Goal: Task Accomplishment & Management: Manage account settings

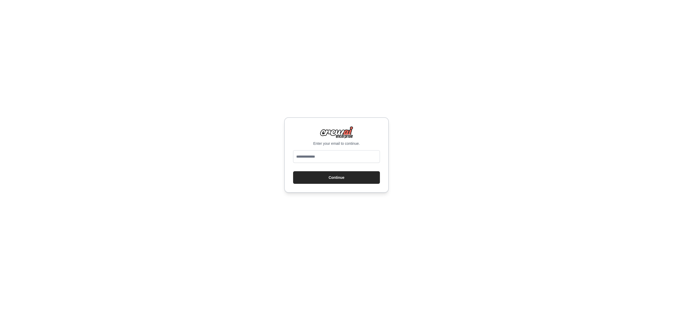
type input "**********"
click at [343, 179] on button "Continue" at bounding box center [336, 177] width 87 height 13
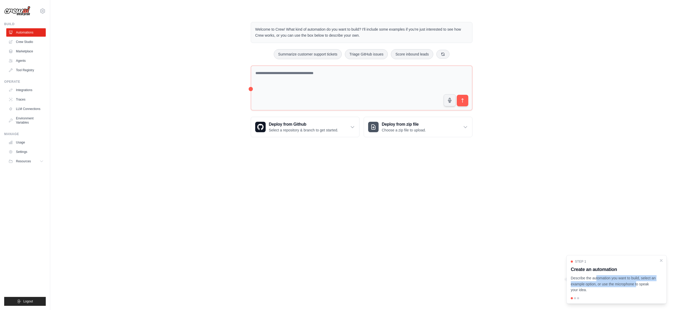
drag, startPoint x: 579, startPoint y: 279, endPoint x: 617, endPoint y: 286, distance: 39.4
click at [617, 286] on p "Describe the automation you want to build, select an example option, or use the…" at bounding box center [613, 284] width 85 height 18
click at [661, 260] on icon "Close walkthrough" at bounding box center [662, 260] width 2 height 2
click at [24, 91] on link "Integrations" at bounding box center [27, 90] width 40 height 8
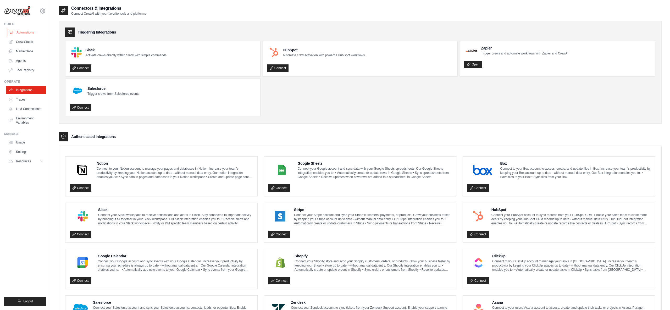
click at [24, 34] on link "Automations" at bounding box center [27, 32] width 40 height 8
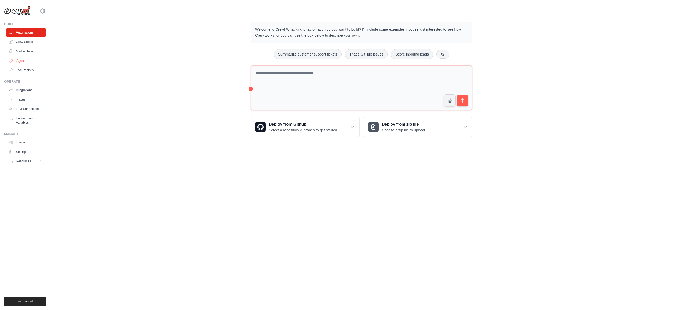
click at [23, 60] on link "Agents" at bounding box center [27, 61] width 40 height 8
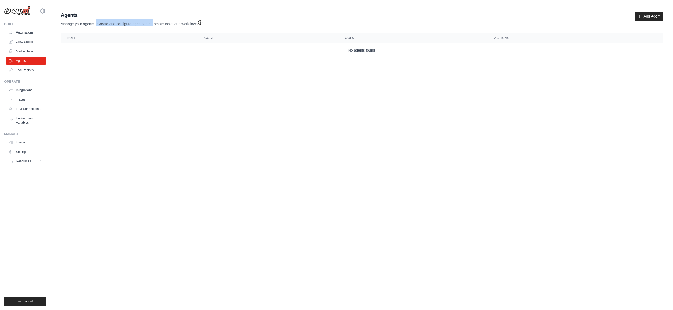
drag, startPoint x: 118, startPoint y: 22, endPoint x: 152, endPoint y: 23, distance: 34.0
click at [152, 23] on p "Manage your agents - Create and configure agents to automate tasks and workflows" at bounding box center [132, 23] width 142 height 8
drag, startPoint x: 142, startPoint y: 25, endPoint x: 167, endPoint y: 25, distance: 25.9
click at [167, 25] on p "Manage your agents - Create and configure agents to automate tasks and workflows" at bounding box center [132, 23] width 142 height 8
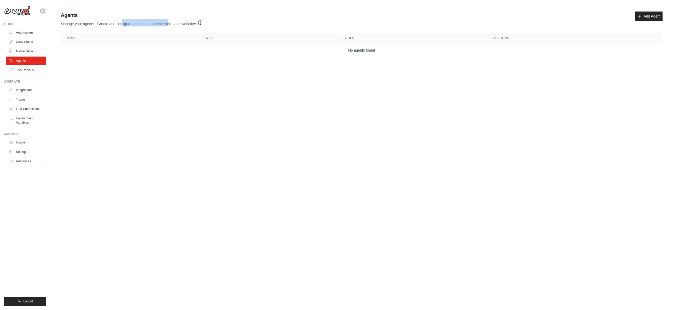
click at [167, 25] on p "Manage your agents - Create and configure agents to automate tasks and workflows" at bounding box center [132, 23] width 142 height 8
drag, startPoint x: 150, startPoint y: 22, endPoint x: 169, endPoint y: 23, distance: 19.4
click at [169, 23] on p "Manage your agents - Create and configure agents to automate tasks and workflows" at bounding box center [132, 23] width 142 height 8
click at [22, 51] on link "Marketplace" at bounding box center [27, 51] width 40 height 8
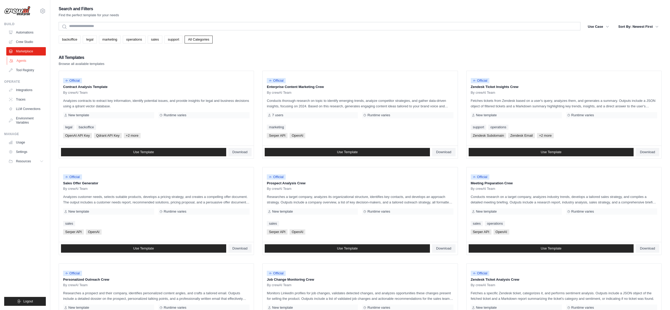
click at [25, 61] on link "Agents" at bounding box center [27, 61] width 40 height 8
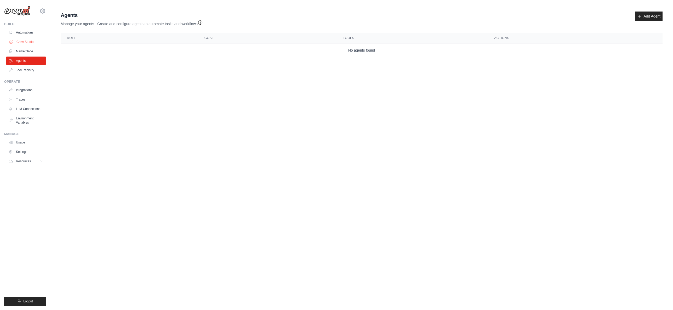
click at [33, 42] on link "Crew Studio" at bounding box center [27, 42] width 40 height 8
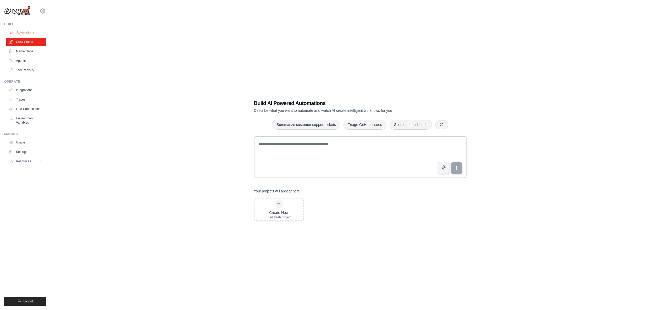
click at [21, 33] on link "Automations" at bounding box center [27, 32] width 40 height 8
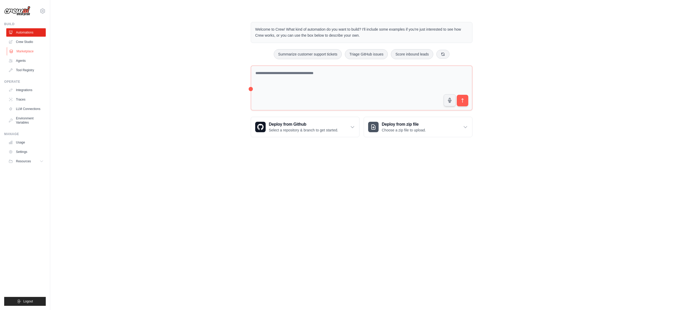
click at [26, 52] on link "Marketplace" at bounding box center [27, 51] width 40 height 8
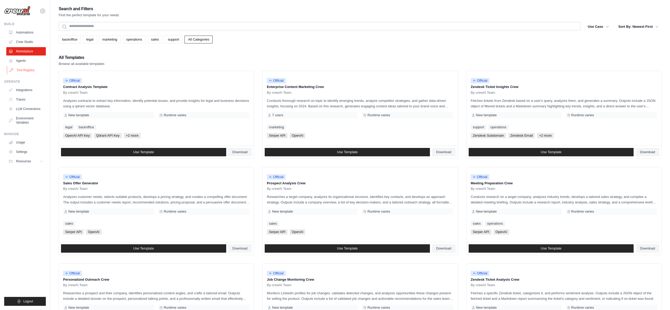
click at [26, 70] on link "Tool Registry" at bounding box center [27, 70] width 40 height 8
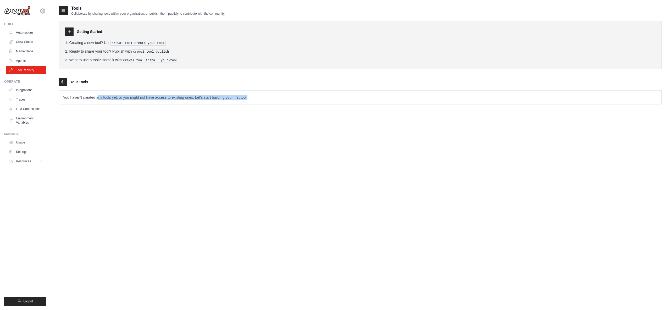
drag, startPoint x: 101, startPoint y: 96, endPoint x: 247, endPoint y: 93, distance: 146.0
click at [247, 93] on p "You haven't created any tools yet, or you might not have access to existing one…" at bounding box center [360, 98] width 602 height 14
drag, startPoint x: 204, startPoint y: 97, endPoint x: 93, endPoint y: 92, distance: 111.0
click at [93, 92] on p "You haven't created any tools yet, or you might not have access to existing one…" at bounding box center [360, 98] width 602 height 14
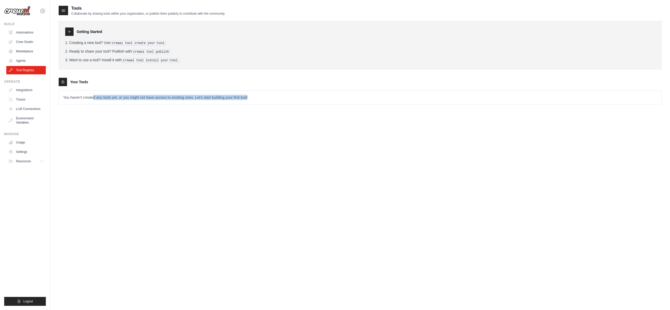
click at [93, 92] on p "You haven't created any tools yet, or you might not have access to existing one…" at bounding box center [360, 98] width 602 height 14
drag, startPoint x: 80, startPoint y: 94, endPoint x: 248, endPoint y: 94, distance: 168.2
click at [248, 94] on p "You haven't created any tools yet, or you might not have access to existing one…" at bounding box center [360, 98] width 602 height 14
drag, startPoint x: 248, startPoint y: 94, endPoint x: 154, endPoint y: 95, distance: 93.7
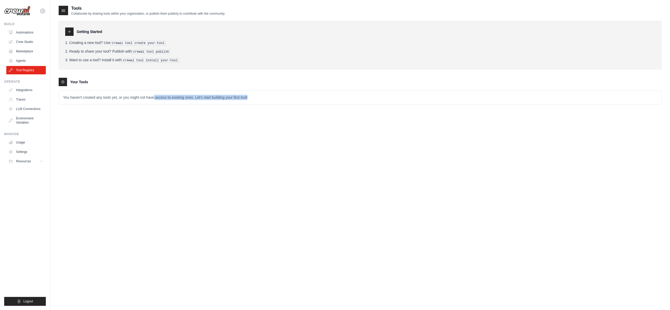
click at [154, 95] on p "You haven't created any tools yet, or you might not have access to existing one…" at bounding box center [360, 98] width 602 height 14
drag, startPoint x: 244, startPoint y: 95, endPoint x: 247, endPoint y: 96, distance: 3.2
click at [247, 96] on p "You haven't created any tools yet, or you might not have access to existing one…" at bounding box center [360, 98] width 602 height 14
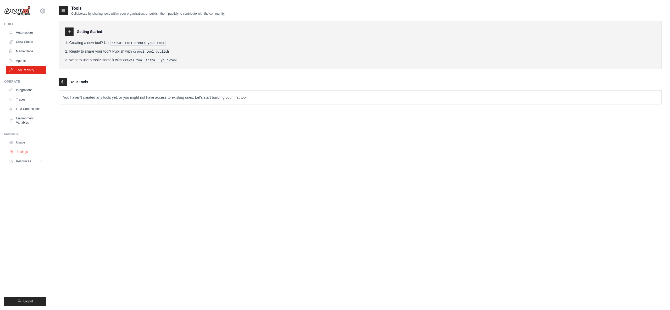
click at [22, 151] on link "Settings" at bounding box center [27, 152] width 40 height 8
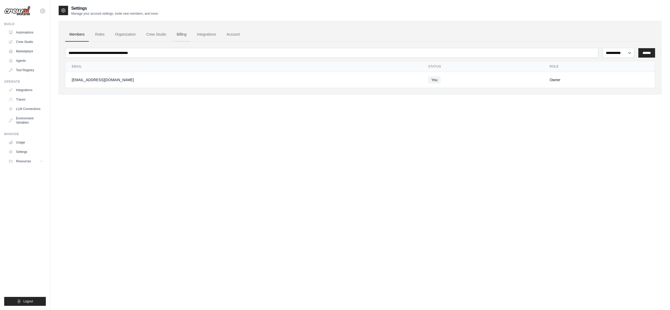
click at [181, 35] on link "Billing" at bounding box center [181, 34] width 18 height 14
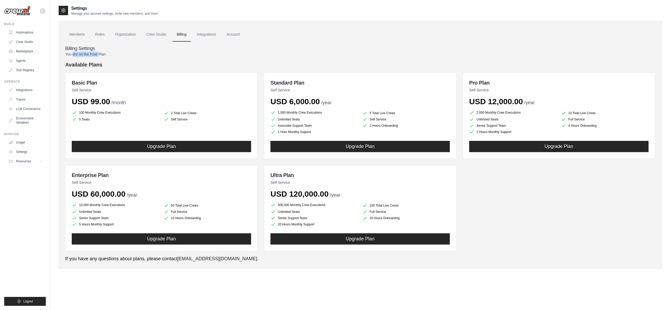
drag, startPoint x: 72, startPoint y: 55, endPoint x: 99, endPoint y: 52, distance: 27.6
click at [99, 52] on p "You are on the Free Plan" at bounding box center [359, 54] width 589 height 5
drag, startPoint x: 80, startPoint y: 54, endPoint x: 109, endPoint y: 52, distance: 29.1
click at [109, 52] on p "You are on the Free Plan" at bounding box center [359, 54] width 589 height 5
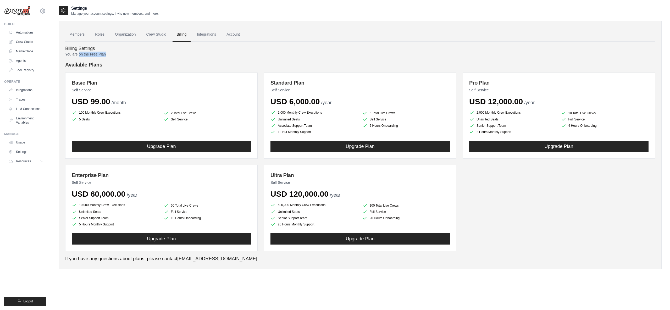
click at [109, 52] on p "You are on the Free Plan" at bounding box center [359, 54] width 589 height 5
drag, startPoint x: 75, startPoint y: 54, endPoint x: 106, endPoint y: 55, distance: 31.9
click at [106, 55] on p "You are on the Free Plan" at bounding box center [359, 54] width 589 height 5
drag, startPoint x: 82, startPoint y: 54, endPoint x: 105, endPoint y: 53, distance: 23.6
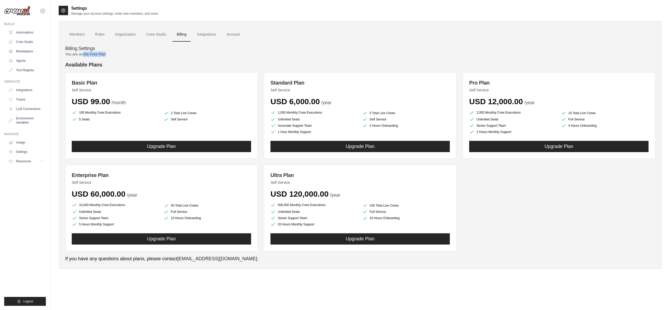
click at [105, 53] on p "You are on the Free Plan" at bounding box center [359, 54] width 589 height 5
drag, startPoint x: 86, startPoint y: 55, endPoint x: 98, endPoint y: 55, distance: 12.0
click at [98, 55] on p "You are on the Free Plan" at bounding box center [359, 54] width 589 height 5
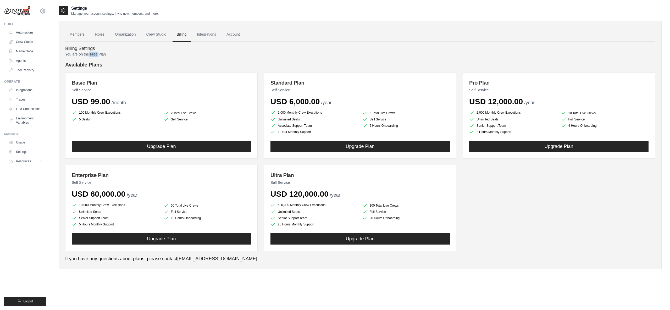
drag, startPoint x: 98, startPoint y: 55, endPoint x: 88, endPoint y: 55, distance: 9.9
click at [88, 55] on p "You are on the Free Plan" at bounding box center [359, 54] width 589 height 5
drag, startPoint x: 88, startPoint y: 55, endPoint x: 117, endPoint y: 56, distance: 29.1
click at [117, 56] on p "You are on the Free Plan" at bounding box center [359, 54] width 589 height 5
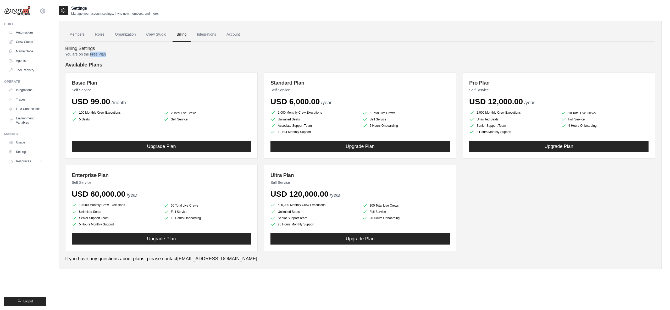
click at [117, 56] on p "You are on the Free Plan" at bounding box center [359, 54] width 589 height 5
click at [206, 35] on link "Integrations" at bounding box center [206, 34] width 27 height 14
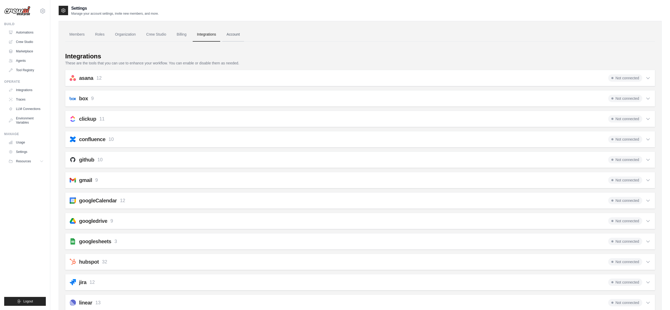
click at [229, 34] on link "Account" at bounding box center [233, 34] width 22 height 14
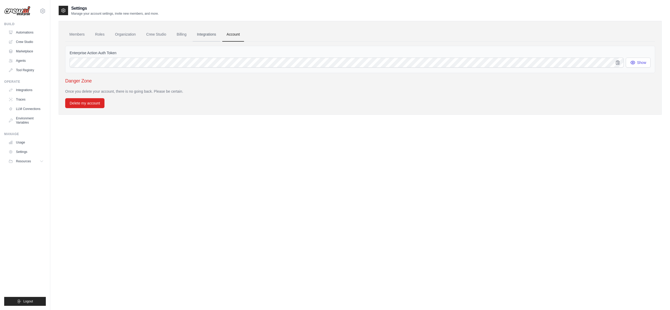
click at [207, 37] on link "Integrations" at bounding box center [206, 34] width 27 height 14
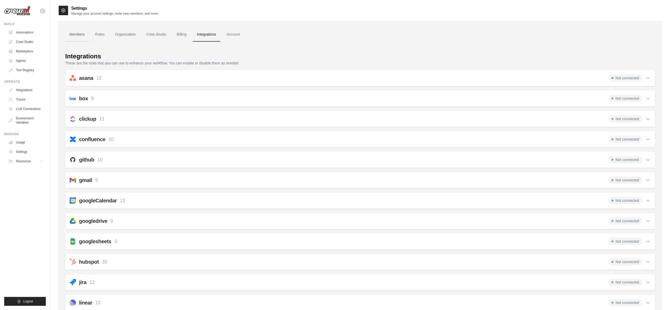
click at [75, 35] on link "Members" at bounding box center [77, 34] width 24 height 14
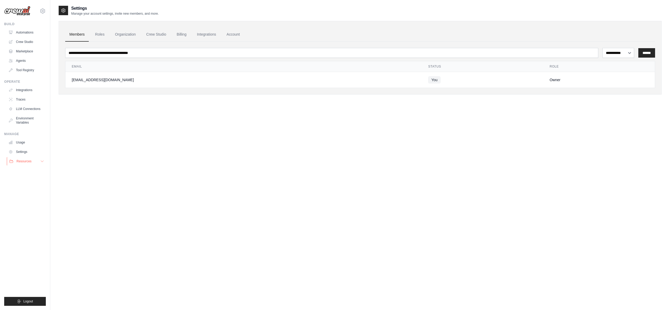
click at [41, 161] on icon at bounding box center [42, 161] width 4 height 4
click at [42, 162] on icon at bounding box center [42, 161] width 4 height 4
